Goal: Information Seeking & Learning: Learn about a topic

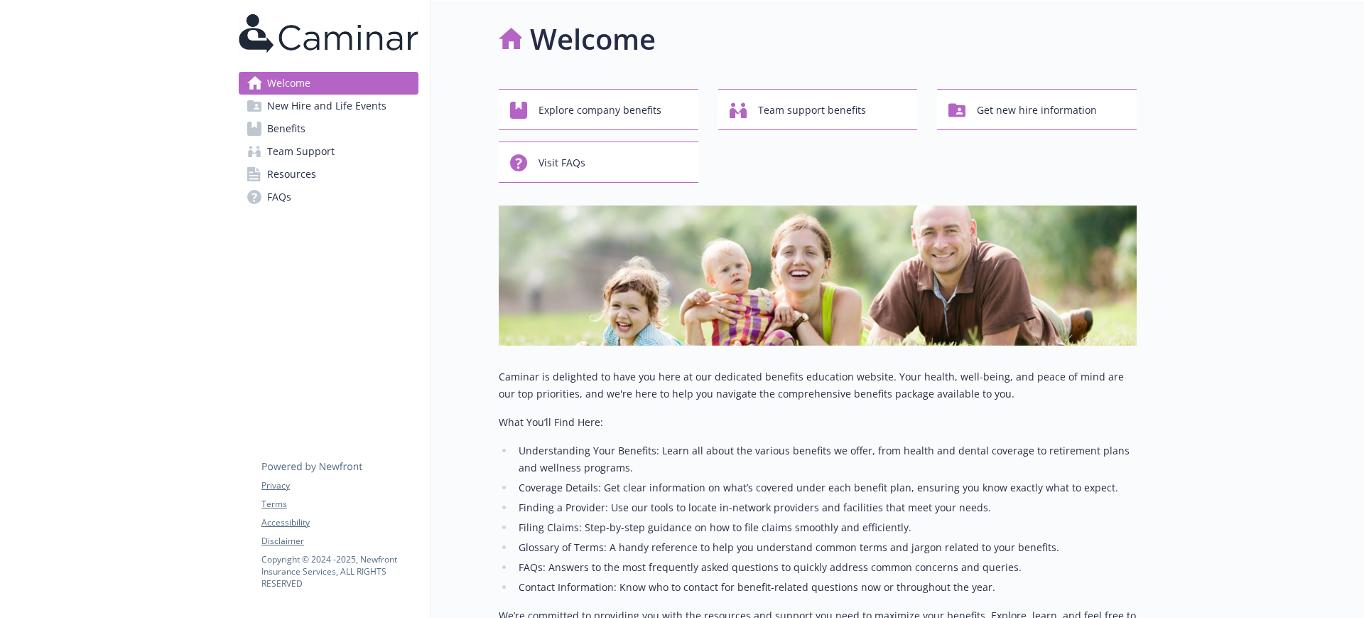
click at [294, 126] on span "Benefits" at bounding box center [286, 128] width 38 height 23
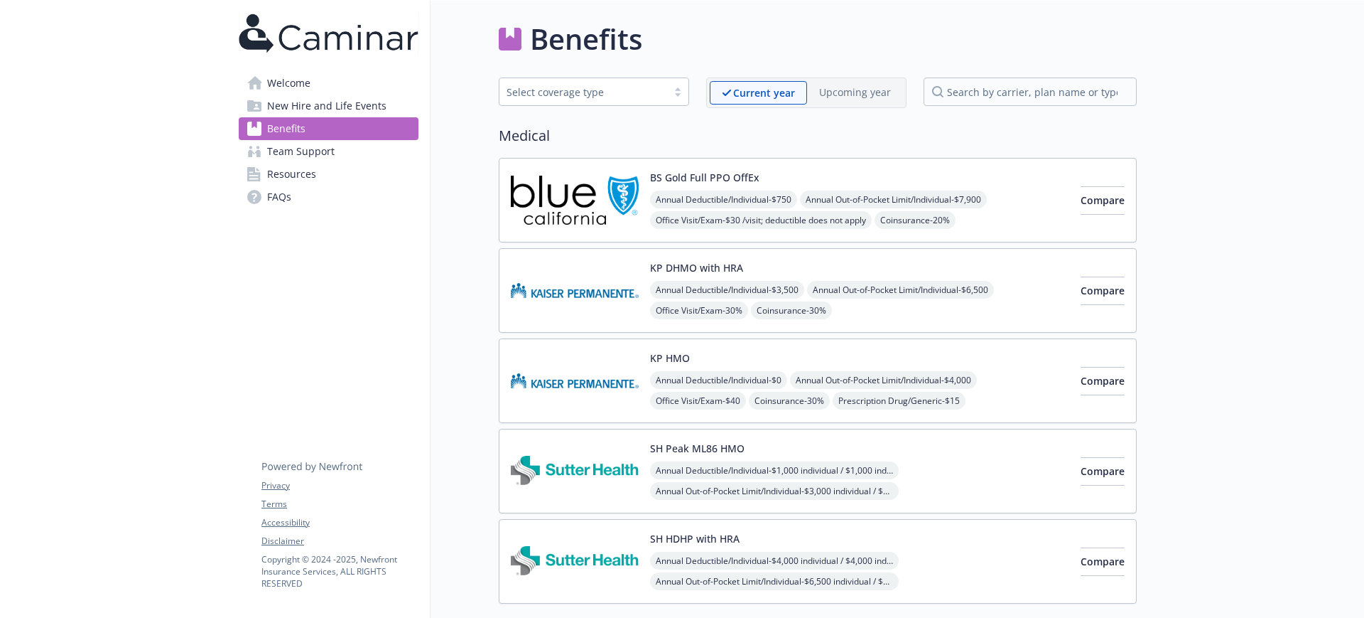
click at [893, 306] on div "Annual Deductible/Individual - $3,500 Annual Out-of-Pocket Limit/Individual - $…" at bounding box center [859, 342] width 419 height 122
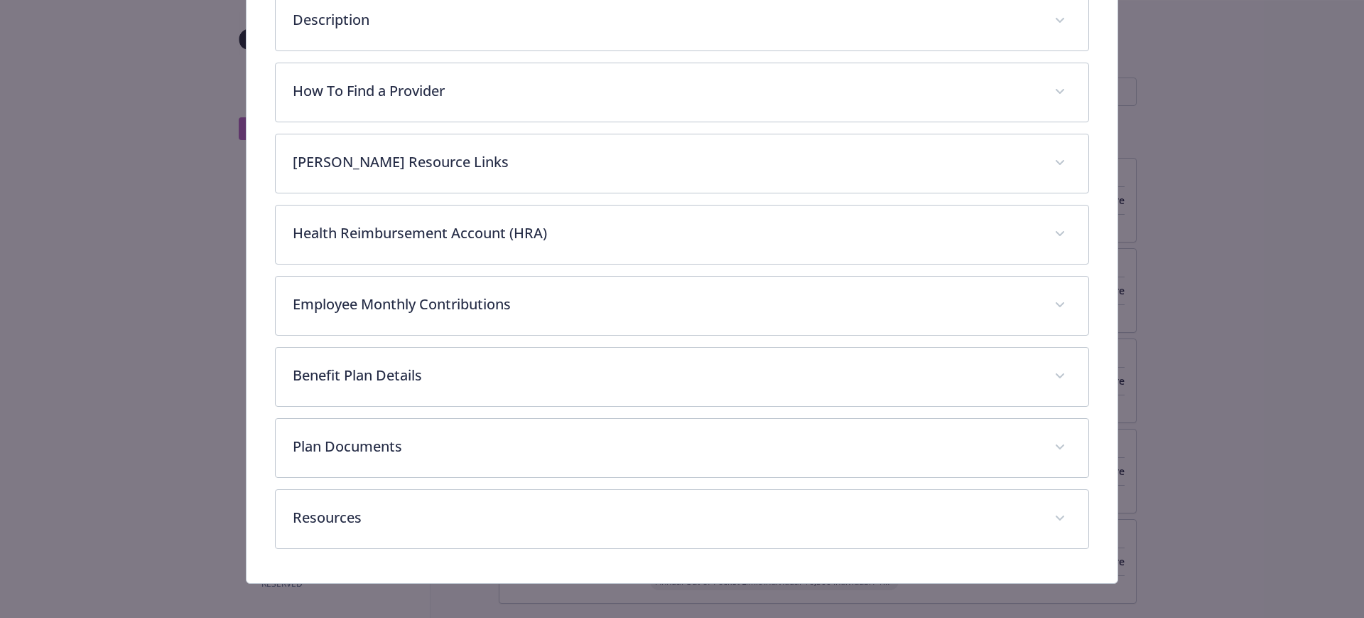
scroll to position [438, 0]
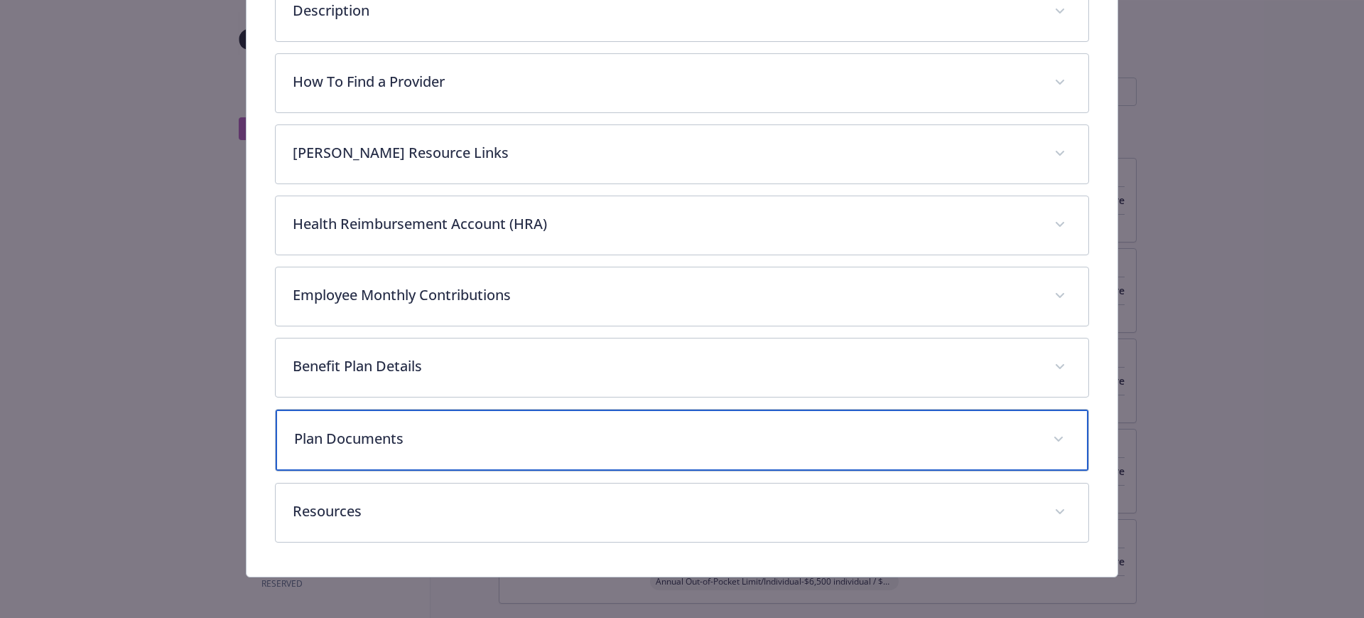
click at [384, 451] on div "Plan Documents" at bounding box center [683, 439] width 814 height 61
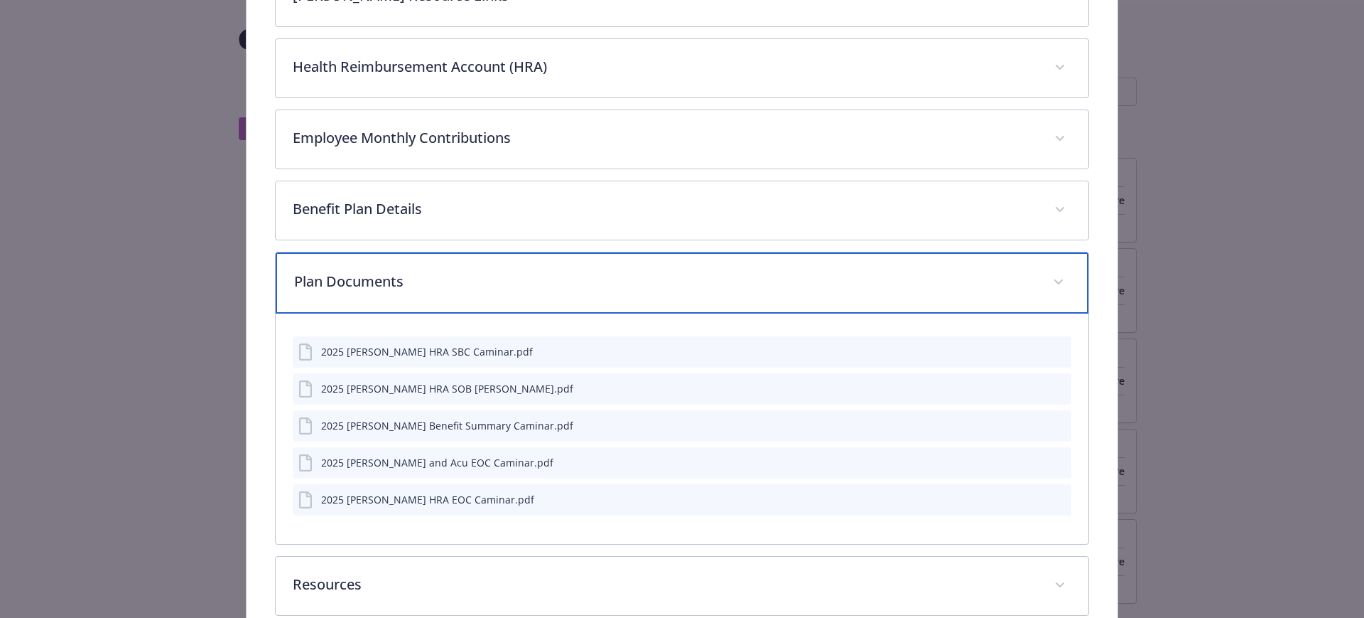
scroll to position [616, 0]
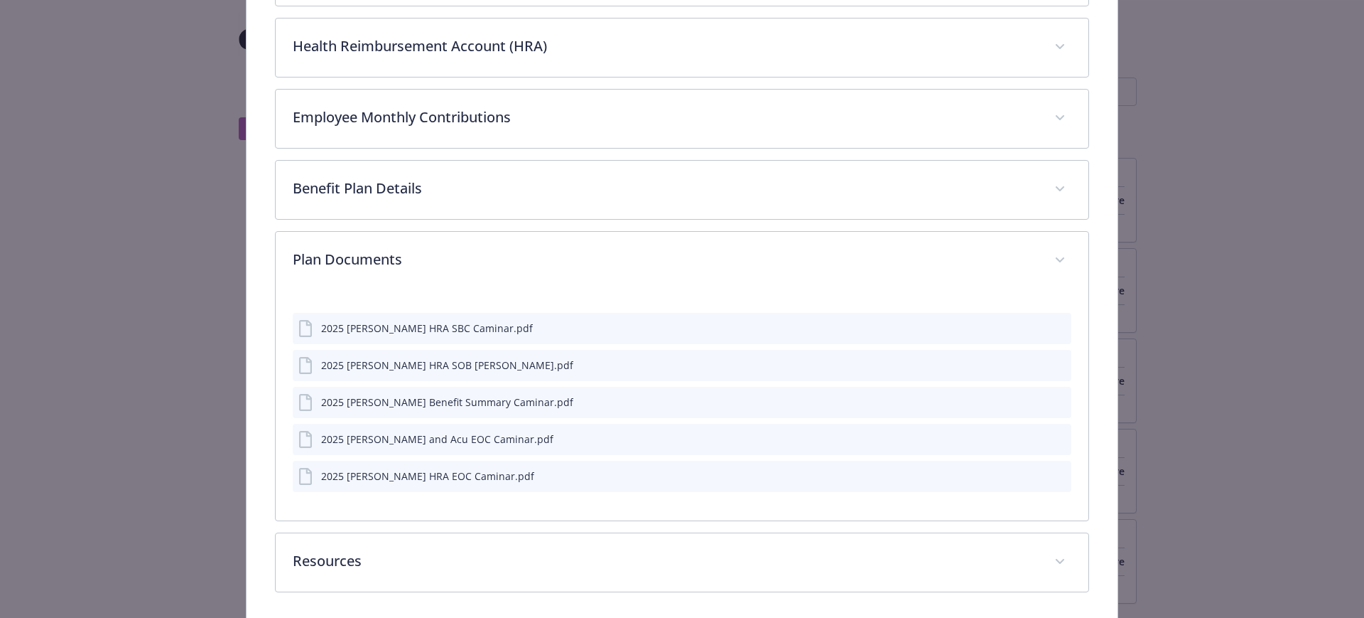
click at [1051, 443] on button "details for plan Medical - KP DHMO with HRA - Medical HMO" at bounding box center [1058, 438] width 16 height 15
click at [1054, 437] on button "preview file" at bounding box center [1058, 437] width 16 height 13
click at [1052, 399] on icon "preview file" at bounding box center [1058, 401] width 13 height 10
click at [1052, 325] on icon "preview file" at bounding box center [1058, 328] width 13 height 10
